Goal: Find contact information: Find contact information

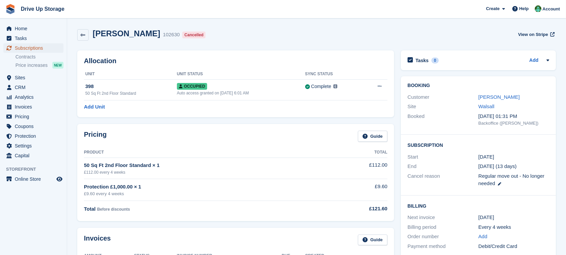
click at [57, 46] on link "Subscriptions" at bounding box center [33, 47] width 60 height 9
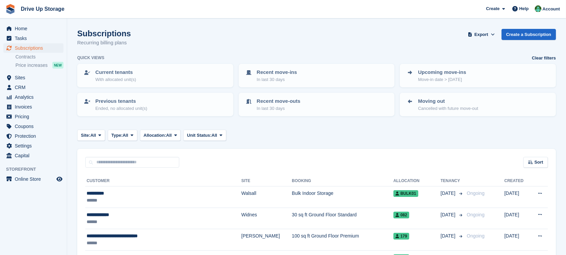
click at [139, 163] on input "text" at bounding box center [132, 162] width 94 height 11
type input "******"
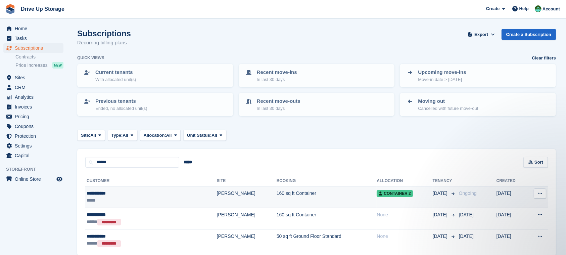
click at [277, 192] on td "160 sq ft Container" at bounding box center [327, 197] width 100 height 22
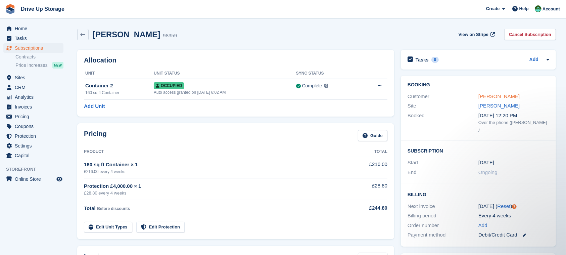
click at [499, 95] on link "[PERSON_NAME]" at bounding box center [499, 96] width 41 height 6
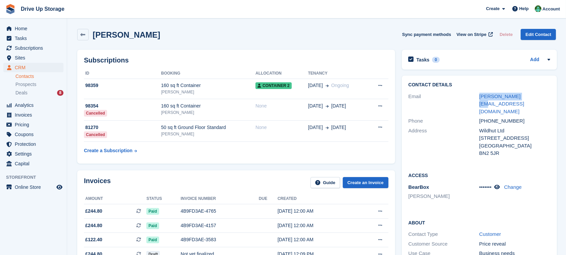
drag, startPoint x: 528, startPoint y: 96, endPoint x: 449, endPoint y: 96, distance: 79.6
click at [449, 96] on div "Email [PERSON_NAME][EMAIL_ADDRESS][DOMAIN_NAME]" at bounding box center [480, 104] width 142 height 25
copy div "[PERSON_NAME][EMAIL_ADDRESS][DOMAIN_NAME]"
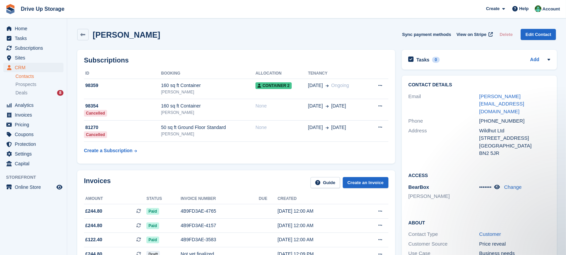
click at [497, 182] on div "BearBox [GEOGRAPHIC_DATA] ••••••• Change" at bounding box center [480, 192] width 142 height 20
click at [498, 184] on icon at bounding box center [498, 186] width 6 height 5
